Goal: Task Accomplishment & Management: Use online tool/utility

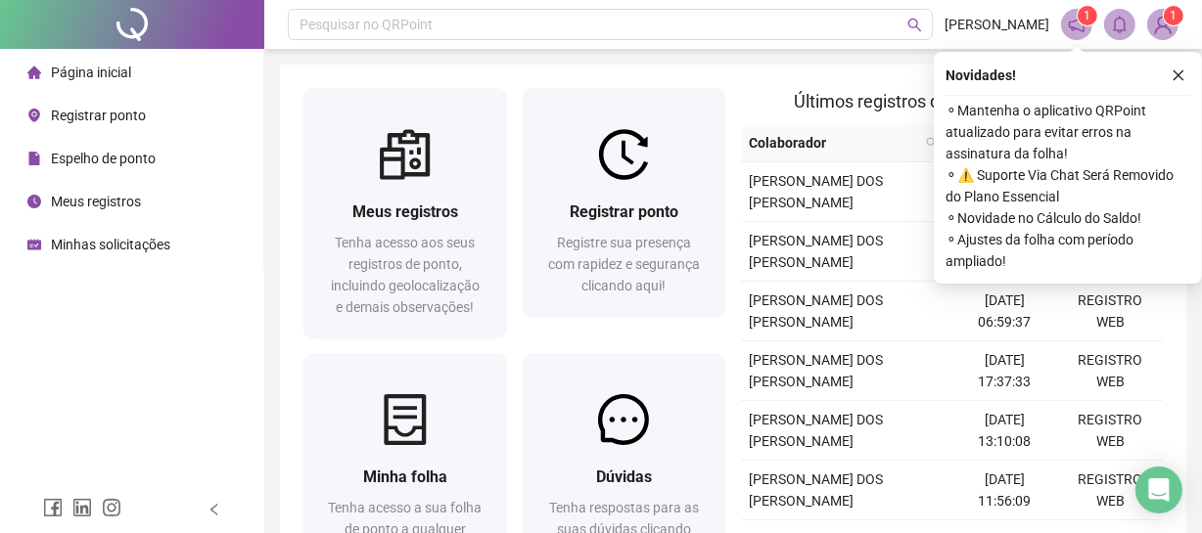
click at [128, 120] on span "Registrar ponto" at bounding box center [98, 116] width 95 height 16
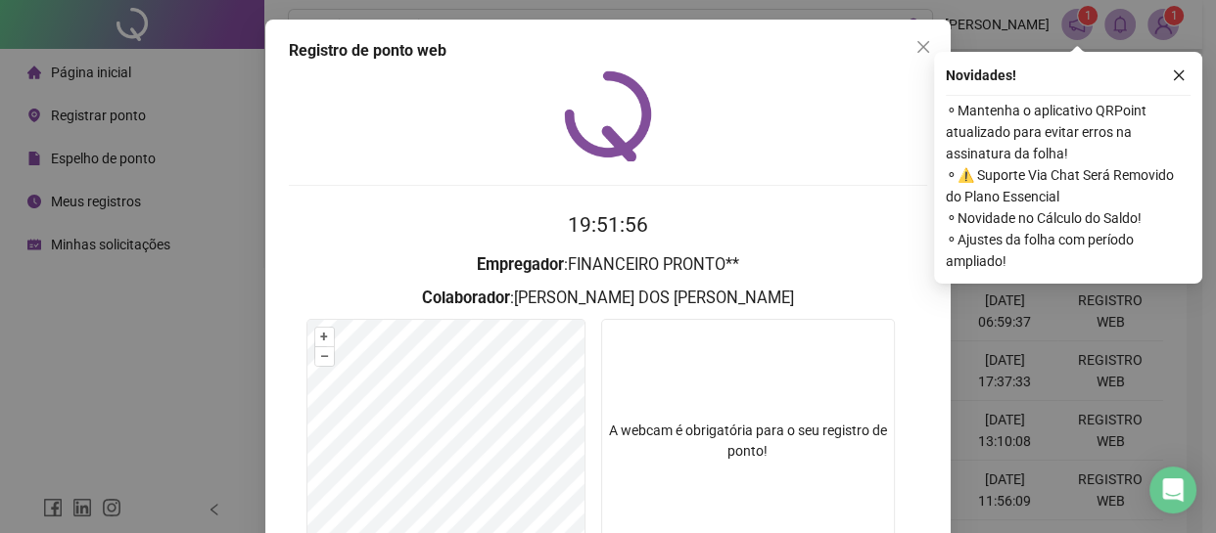
click at [765, 395] on video at bounding box center [748, 441] width 294 height 245
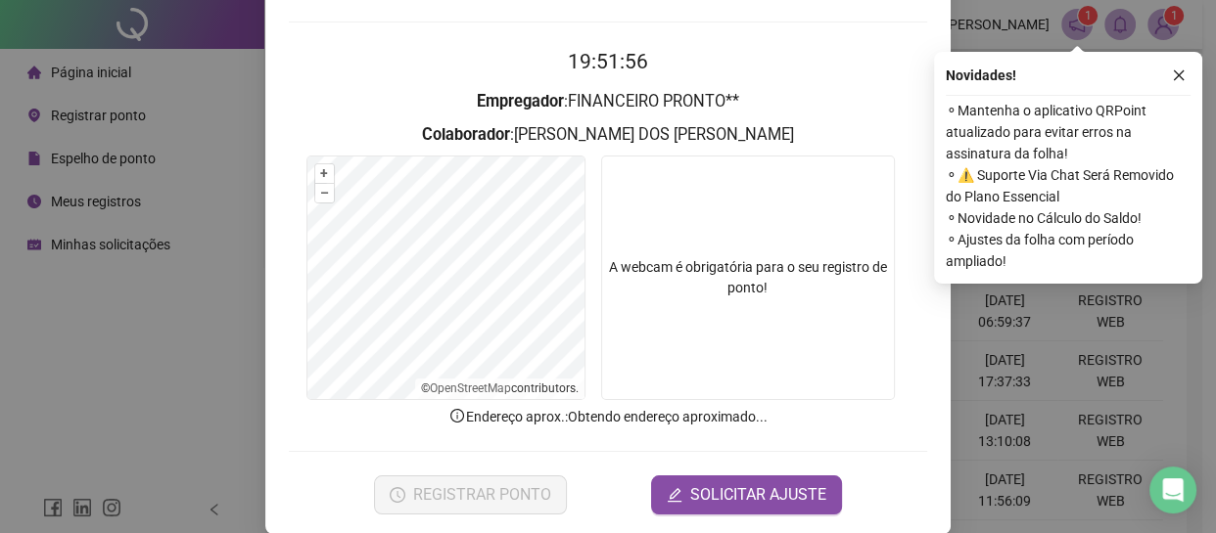
scroll to position [187, 0]
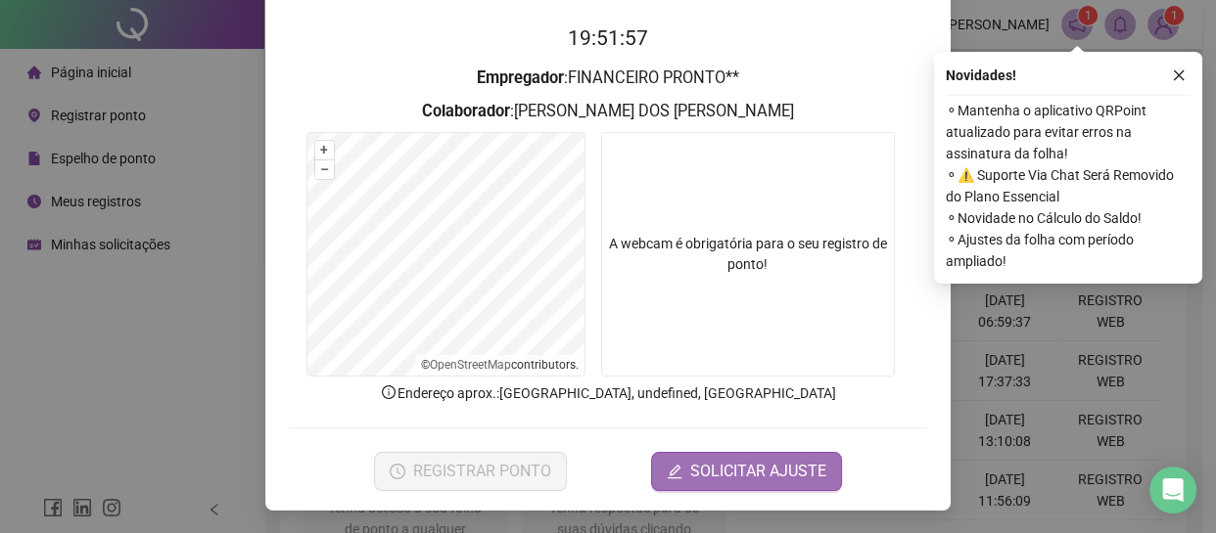
click at [767, 464] on span "SOLICITAR AJUSTE" at bounding box center [758, 471] width 136 height 23
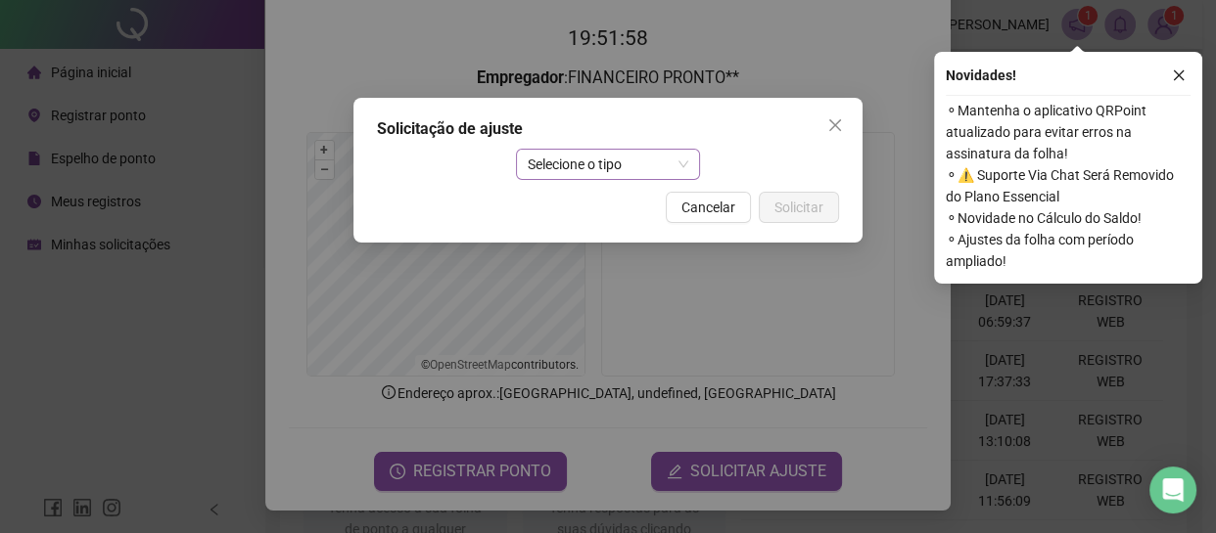
click at [597, 161] on span "Selecione o tipo" at bounding box center [609, 164] width 162 height 29
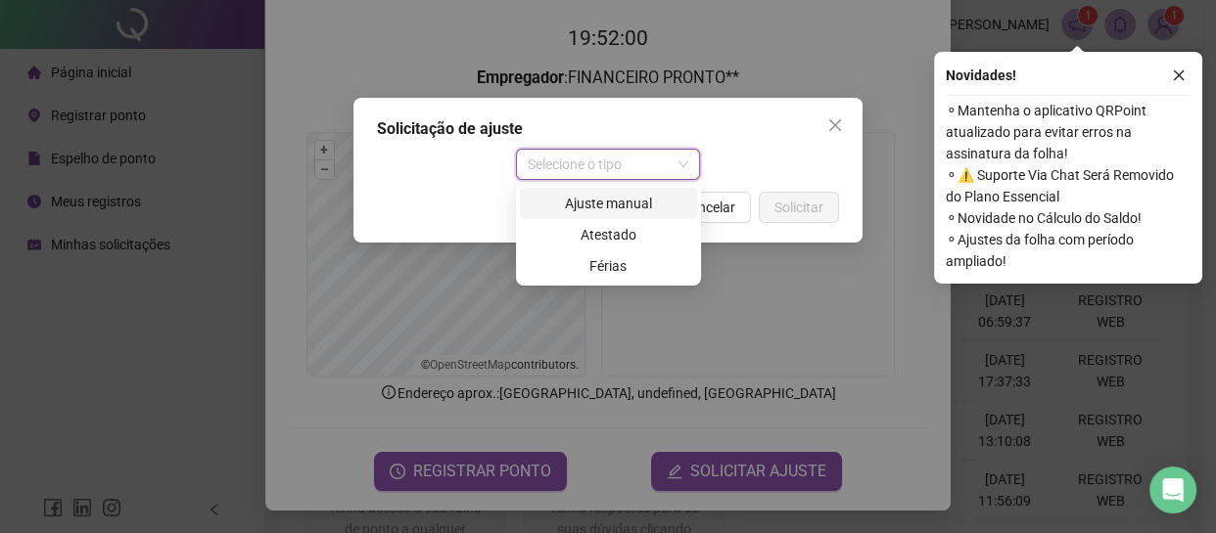
click at [620, 209] on div "Ajuste manual" at bounding box center [609, 204] width 154 height 22
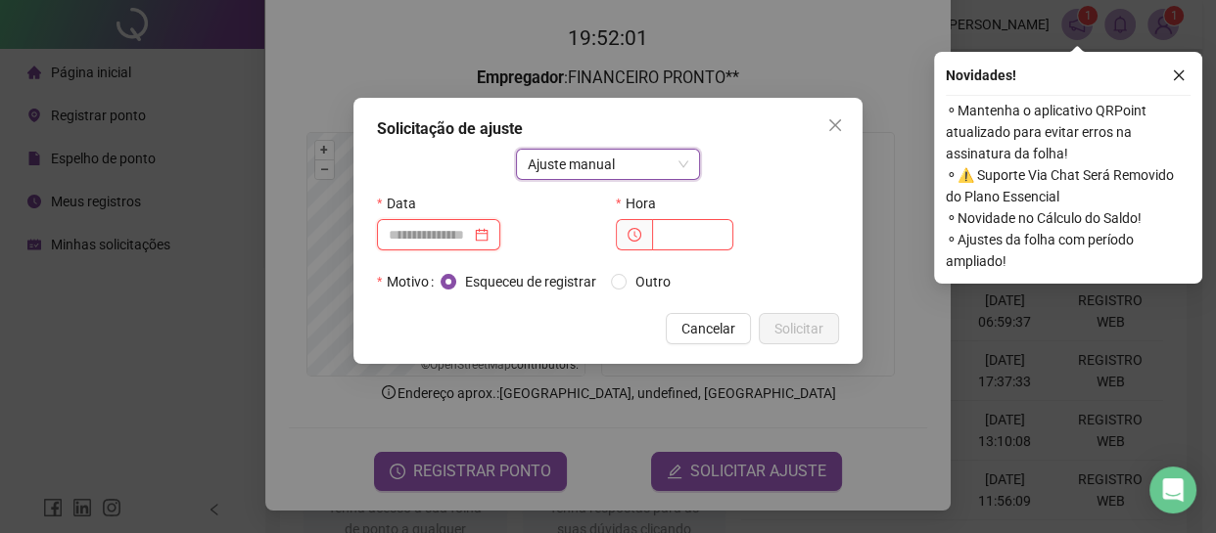
click at [441, 242] on input at bounding box center [430, 235] width 82 height 22
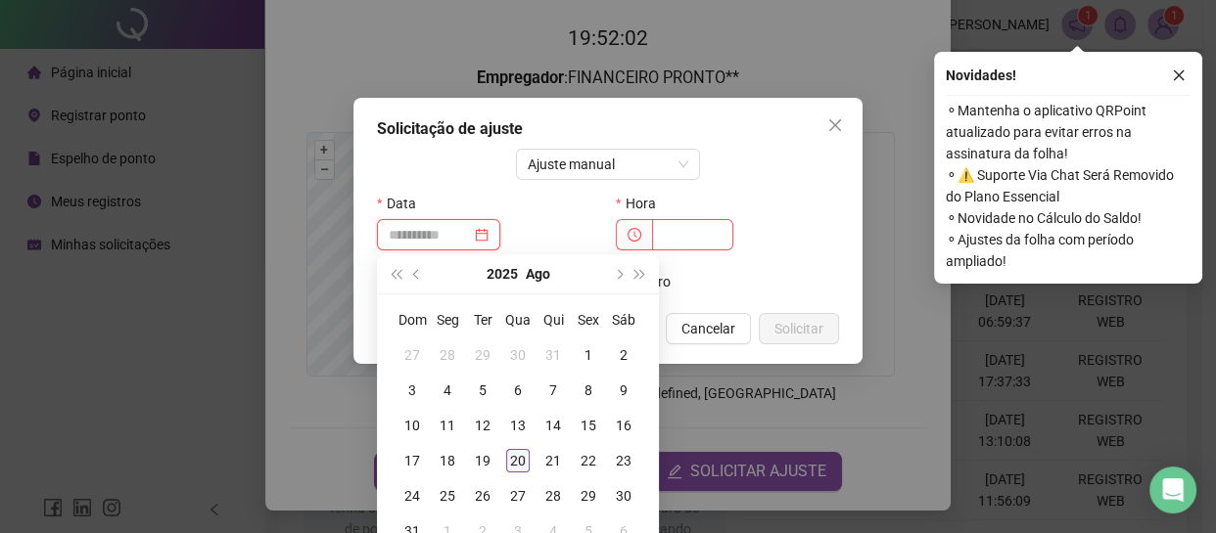
type input "**********"
click at [518, 456] on div "20" at bounding box center [517, 460] width 23 height 23
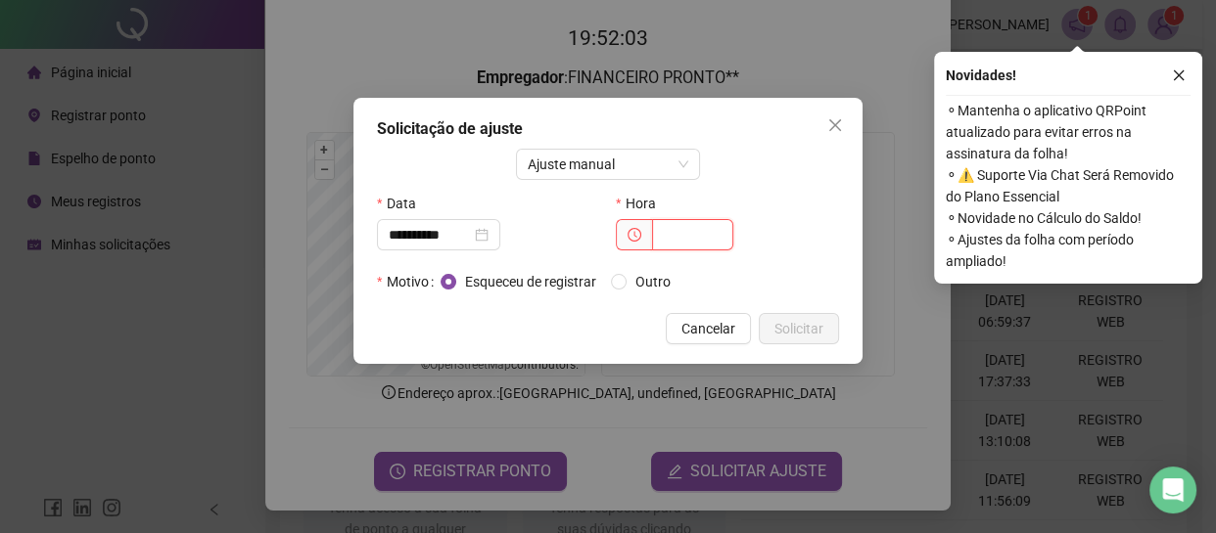
click at [670, 237] on input "text" at bounding box center [692, 234] width 81 height 31
type input "*****"
click at [779, 329] on span "Solicitar" at bounding box center [798, 329] width 49 height 22
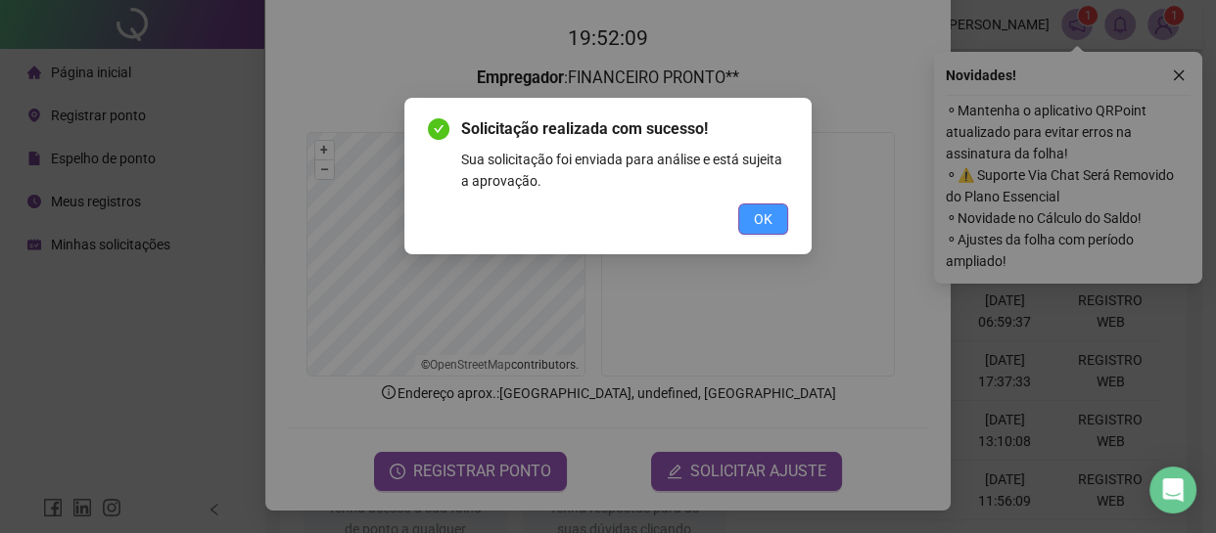
click at [752, 222] on button "OK" at bounding box center [763, 219] width 50 height 31
